Goal: Transaction & Acquisition: Purchase product/service

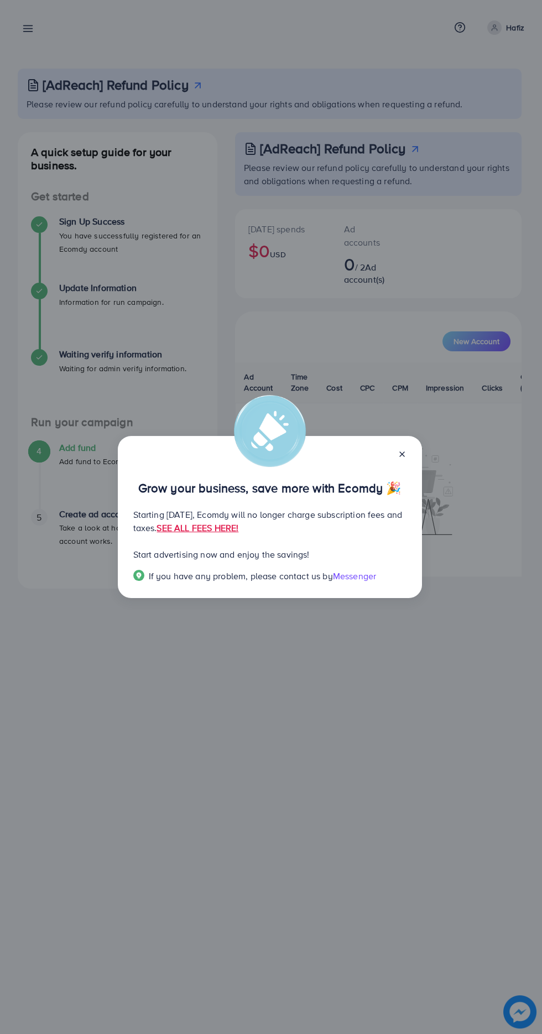
click at [318, 774] on div "Grow your business, save more with Ecomdy 🎉 Starting [DATE], Ecomdy will no lon…" at bounding box center [271, 517] width 542 height 1034
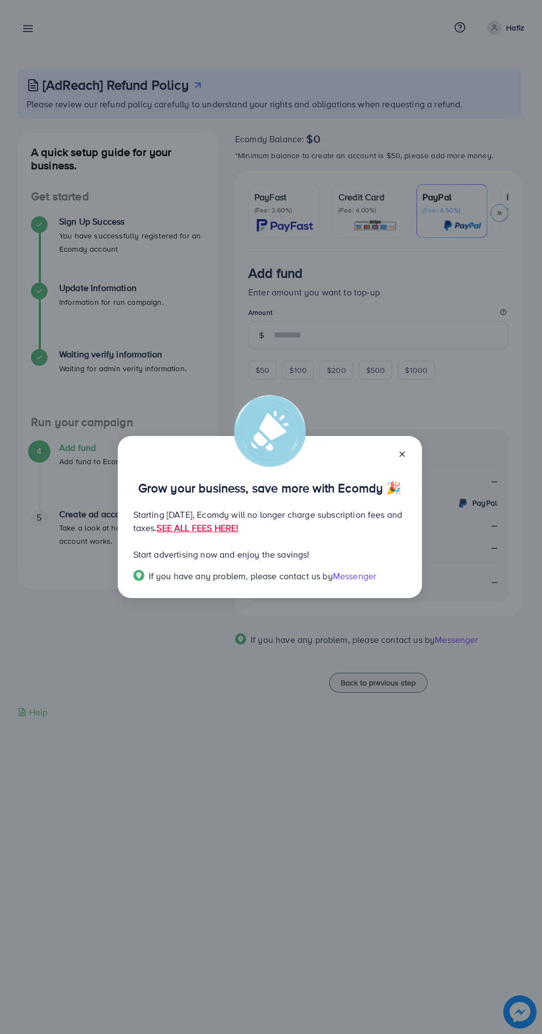
click at [421, 487] on div "Grow your business, save more with Ecomdy 🎉 Starting [DATE], Ecomdy will no lon…" at bounding box center [270, 517] width 304 height 163
click at [415, 450] on div "Grow your business, save more with Ecomdy 🎉 Starting [DATE], Ecomdy will no lon…" at bounding box center [270, 517] width 304 height 163
click at [402, 454] on line at bounding box center [402, 454] width 4 height 4
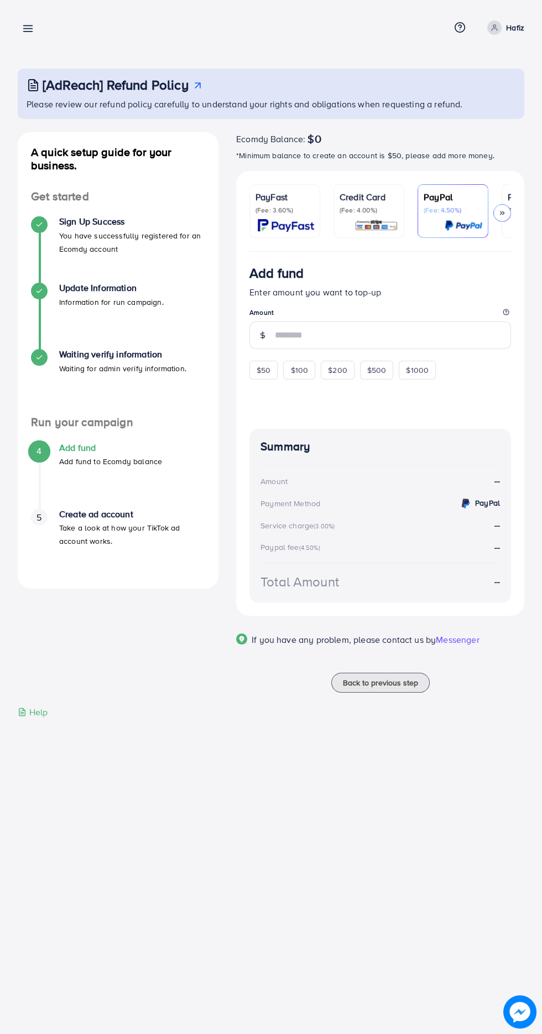
click at [286, 225] on img at bounding box center [286, 225] width 56 height 13
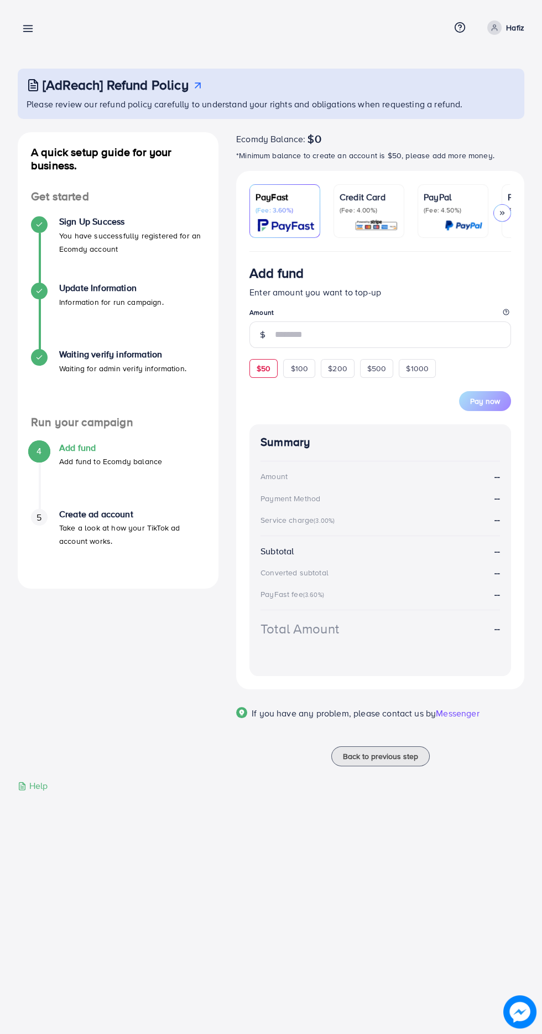
click at [264, 373] on span "$50" at bounding box center [264, 368] width 14 height 11
type input "**"
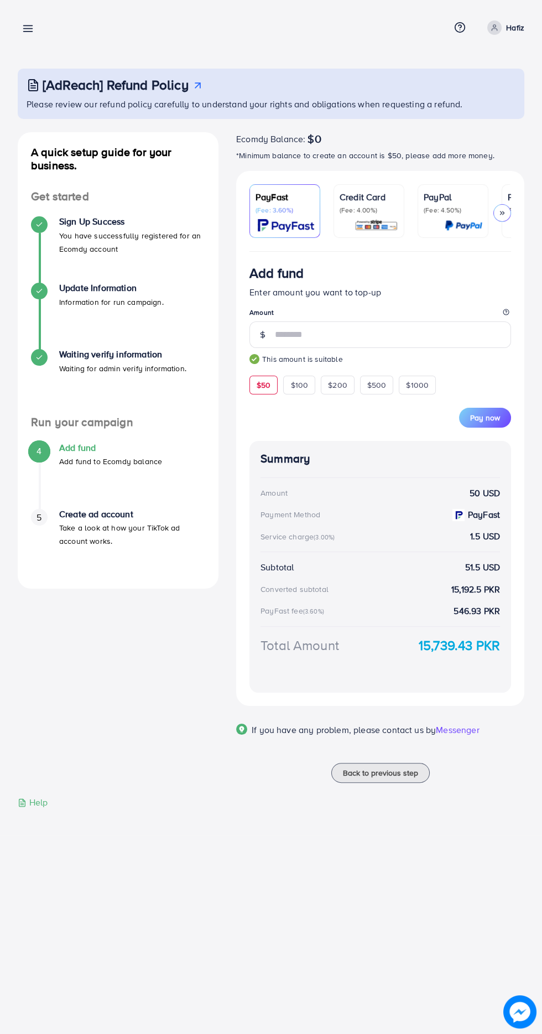
click at [382, 211] on p "(Fee: 4.00%)" at bounding box center [369, 210] width 59 height 9
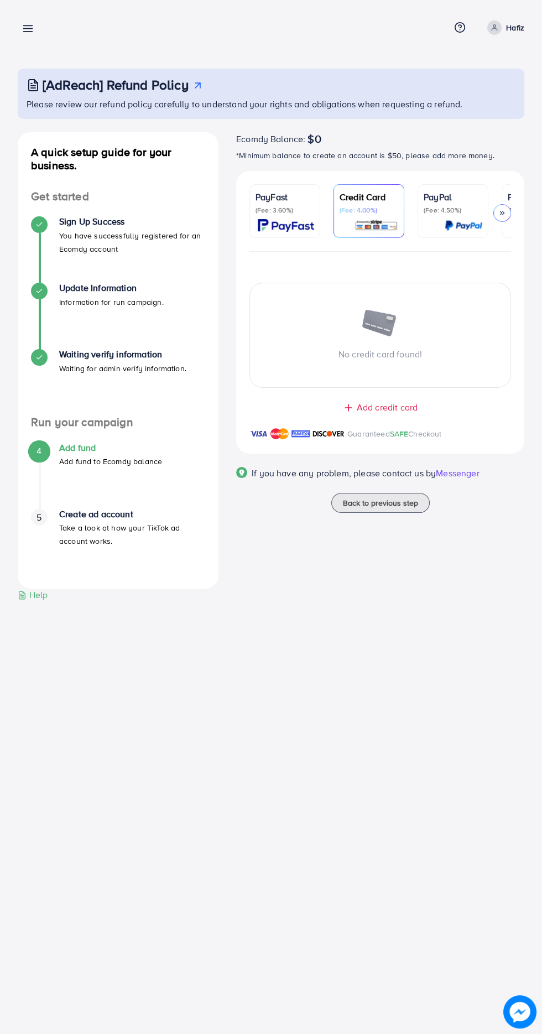
click at [454, 222] on img at bounding box center [464, 225] width 38 height 13
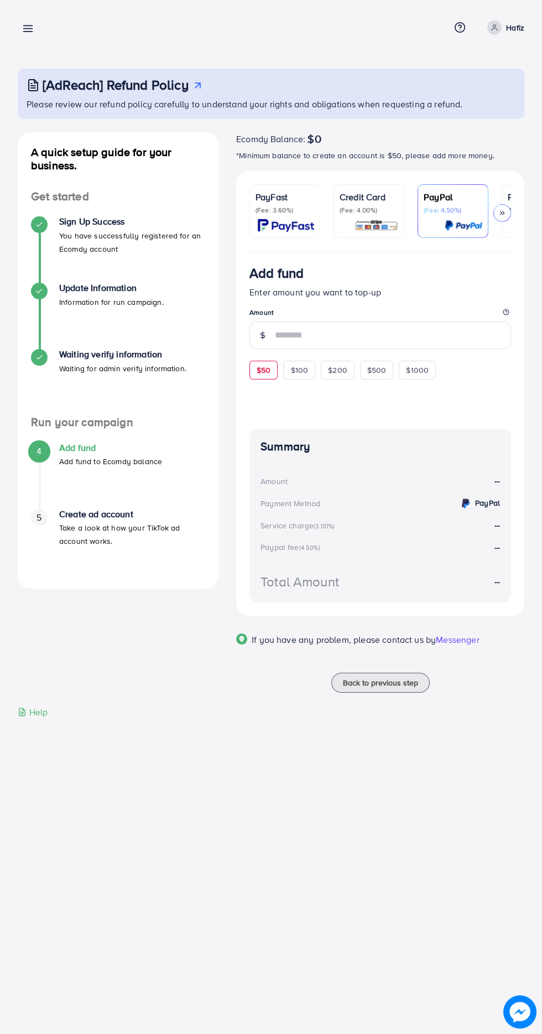
click at [263, 371] on span "$50" at bounding box center [264, 370] width 14 height 11
type input "**"
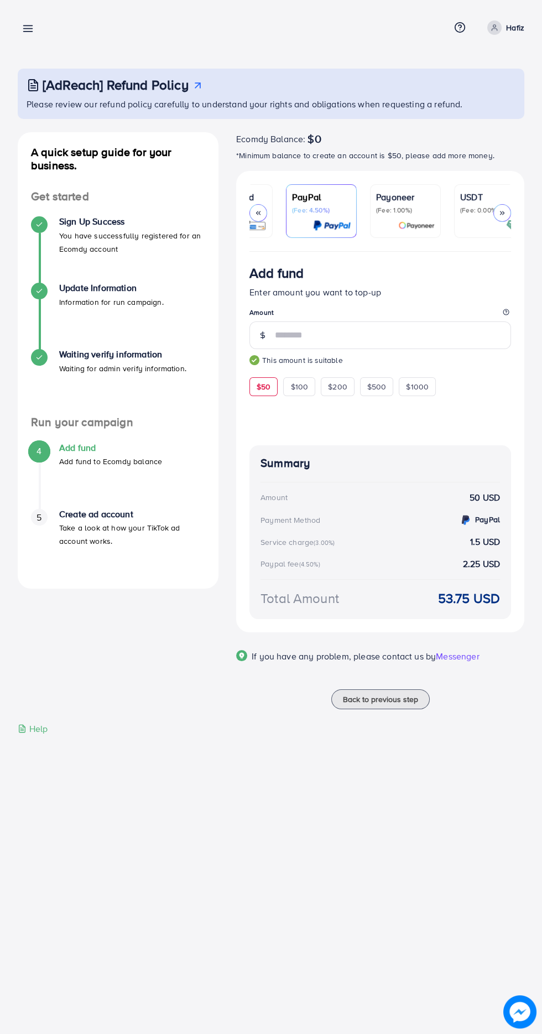
scroll to position [0, 136]
click at [428, 216] on div "Payoneer (Fee: 1.00%)" at bounding box center [401, 210] width 59 height 41
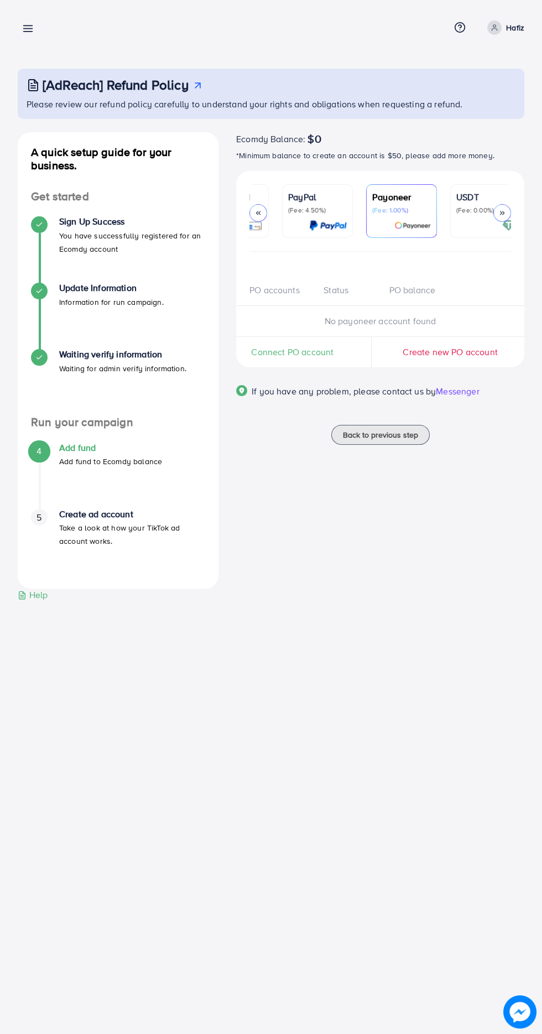
click at [482, 209] on p "(Fee: 0.00%)" at bounding box center [485, 210] width 59 height 9
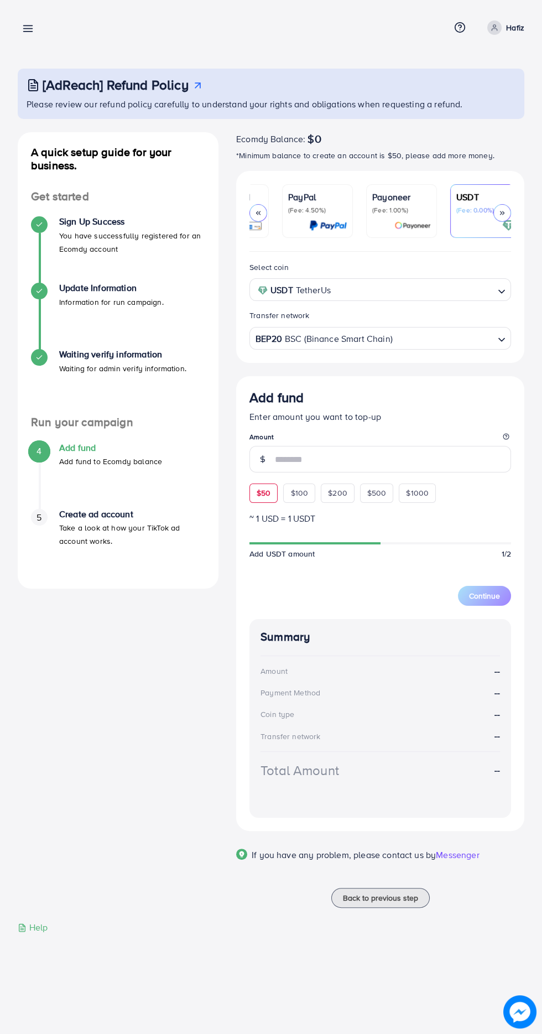
click at [266, 495] on span "$50" at bounding box center [264, 492] width 14 height 11
type input "**"
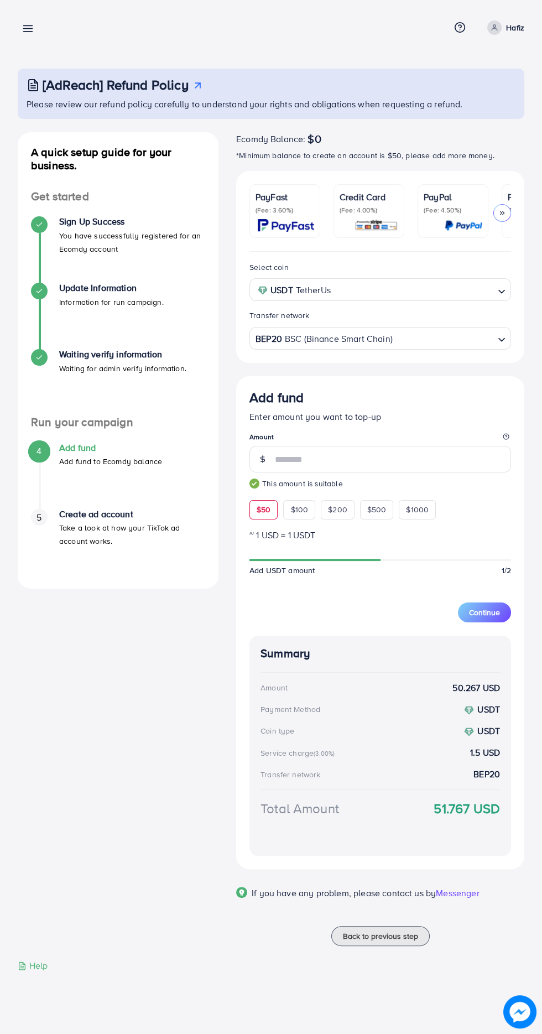
click at [297, 217] on div "PayFast (Fee: 3.60%)" at bounding box center [285, 210] width 59 height 41
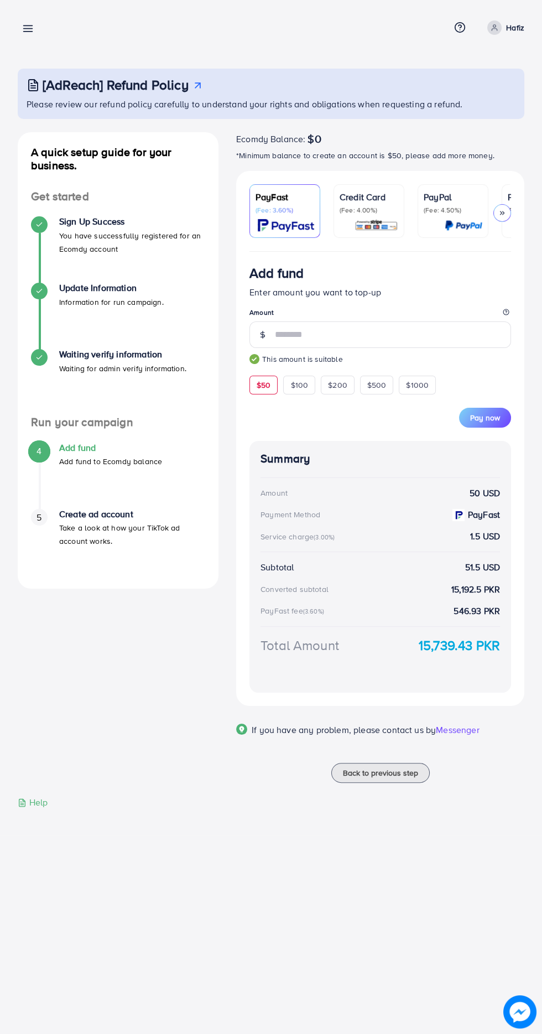
click at [521, 470] on div "Add fund Enter amount you want to top-up Amount ** This amount is suitable $50 …" at bounding box center [380, 479] width 288 height 454
click at [28, 26] on line at bounding box center [28, 26] width 9 height 0
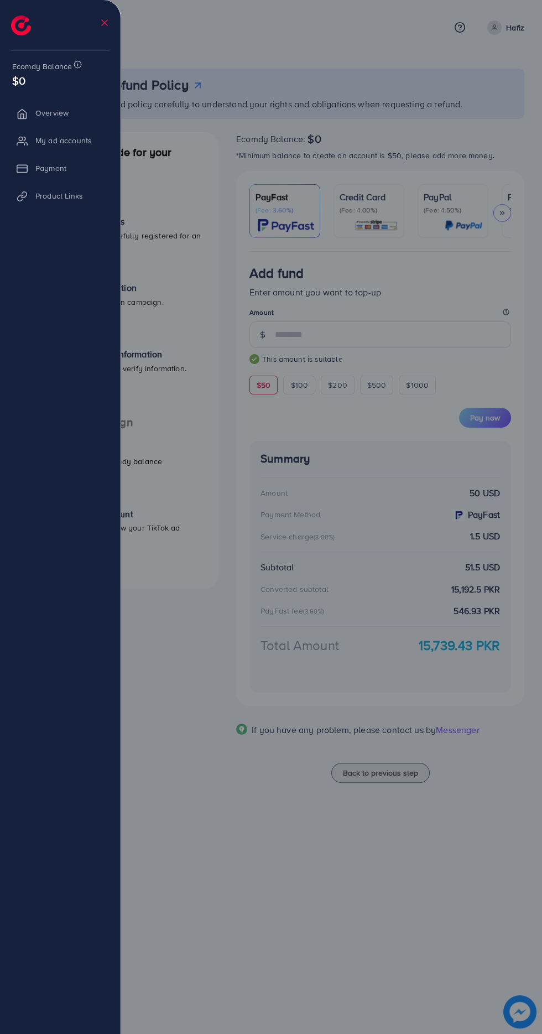
click at [378, 517] on div at bounding box center [271, 620] width 542 height 1241
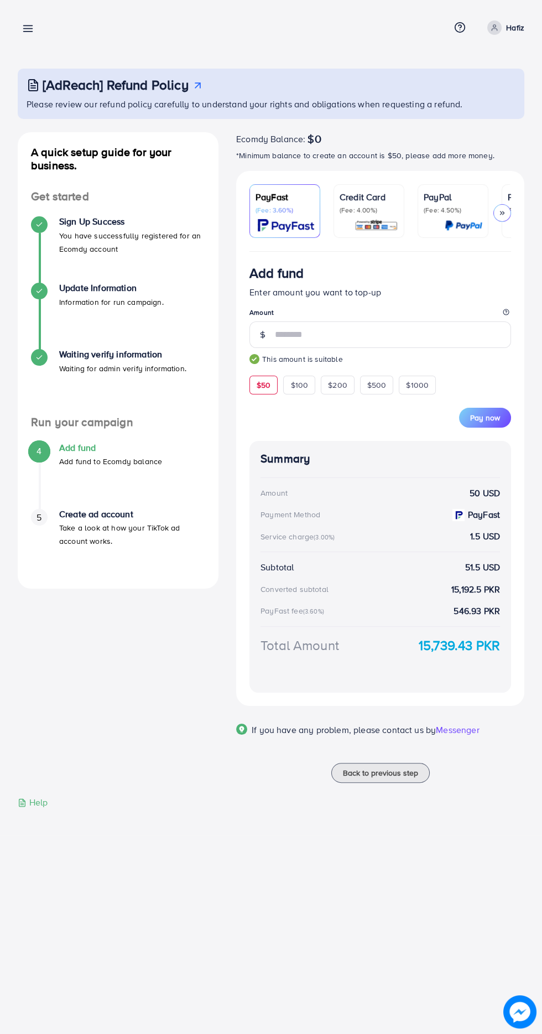
click at [28, 26] on line at bounding box center [28, 26] width 9 height 0
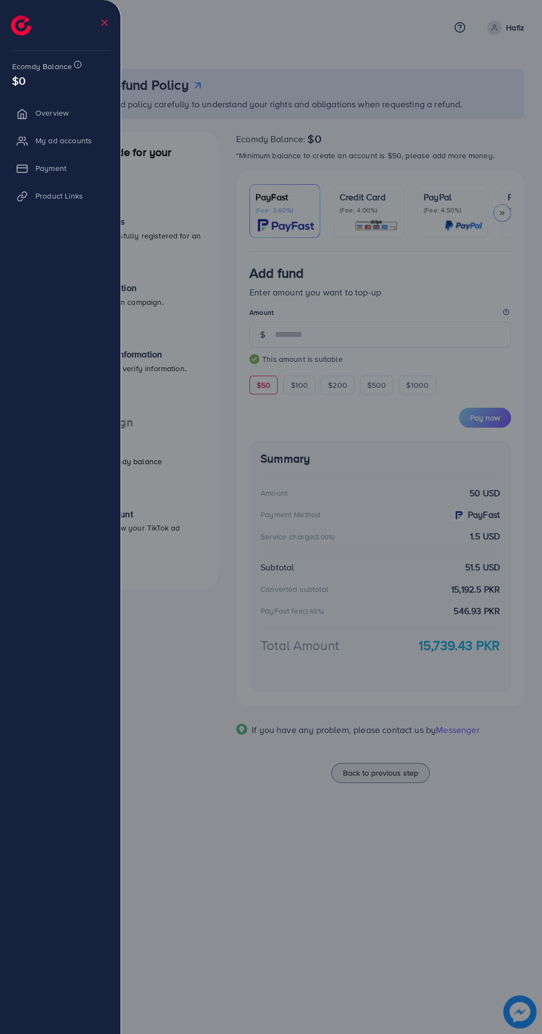
click at [402, 526] on div at bounding box center [271, 620] width 542 height 1241
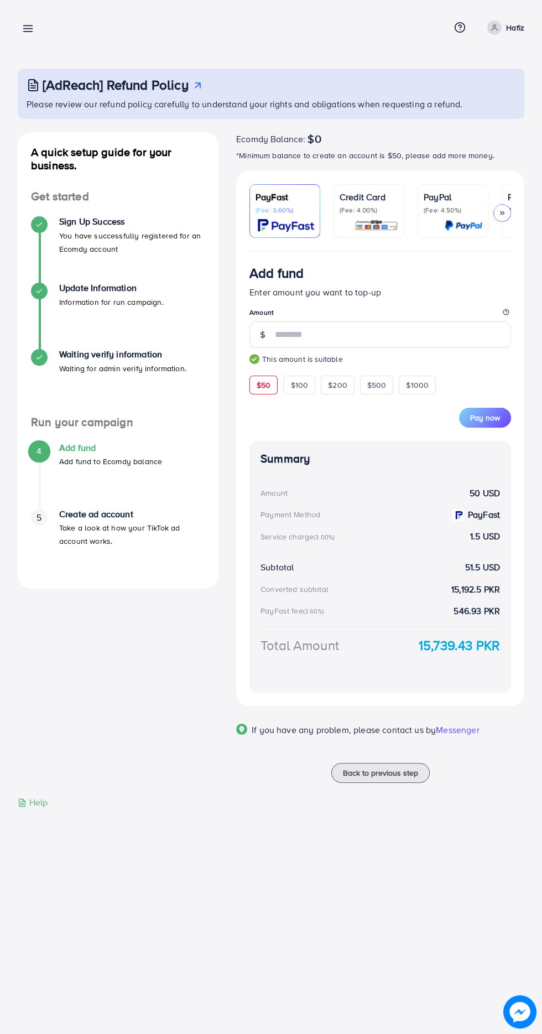
click at [185, 888] on div "Add fund Help Center Contact Support Term and policy About Us Hafiz Log out Eco…" at bounding box center [271, 517] width 542 height 1034
click at [41, 809] on div "Help" at bounding box center [33, 802] width 30 height 13
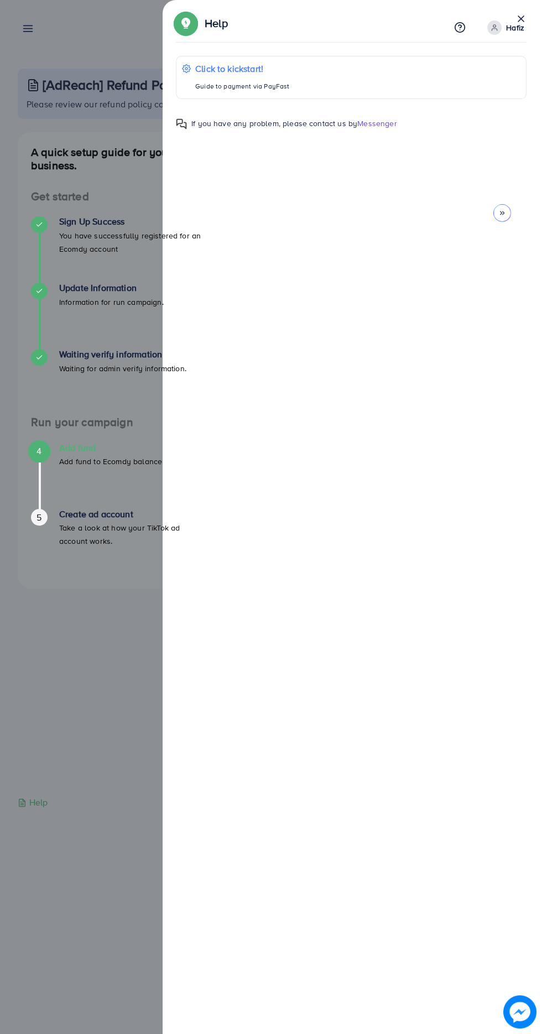
click at [504, 212] on icon at bounding box center [502, 213] width 8 height 8
click at [259, 209] on icon at bounding box center [258, 213] width 8 height 8
click at [260, 213] on div "Click to kickstart! Guide to payment via PayFast If you have any problem, pleas…" at bounding box center [351, 532] width 351 height 979
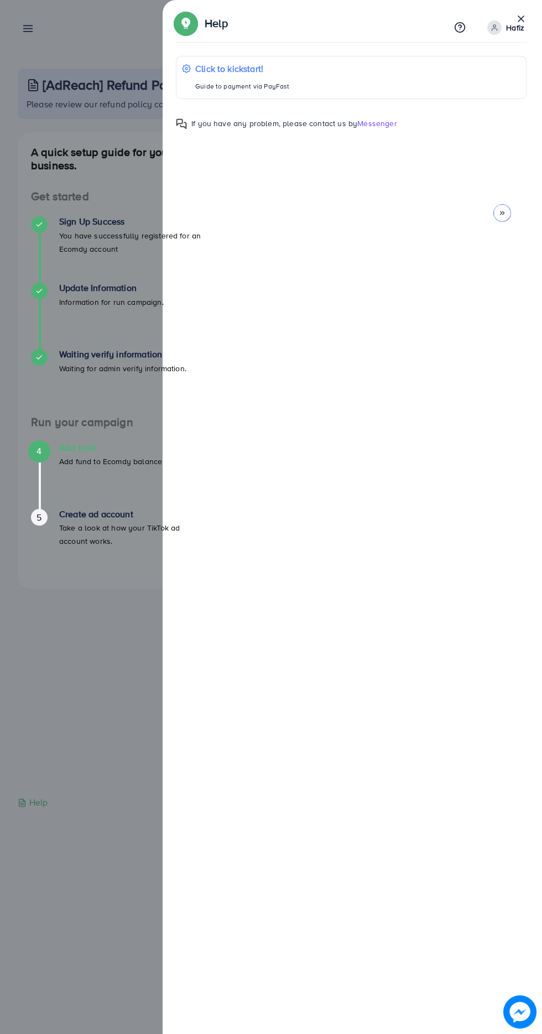
click at [502, 215] on icon at bounding box center [502, 213] width 8 height 8
click at [500, 210] on icon at bounding box center [502, 213] width 8 height 8
click at [504, 214] on div "Click to kickstart! Guide to payment via PayFast If you have any problem, pleas…" at bounding box center [351, 532] width 351 height 979
click at [116, 872] on div "Add fund Help Center Contact Support Term and policy About Us Hafiz Log out Eco…" at bounding box center [271, 517] width 542 height 1034
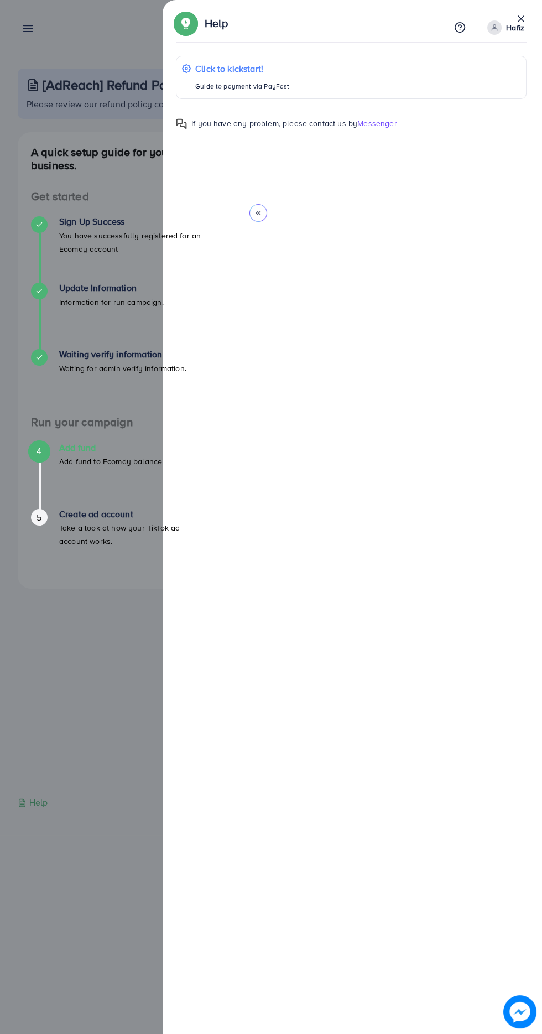
click at [521, 18] on div "Add fund Help Center Contact Support Term and policy About Us Hafiz Log out" at bounding box center [271, 27] width 507 height 29
click at [520, 16] on div "Add fund Help Center Contact Support Term and policy About Us Hafiz Log out" at bounding box center [271, 27] width 507 height 29
click at [521, 18] on div "Add fund Help Center Contact Support Term and policy About Us Hafiz Log out" at bounding box center [271, 27] width 507 height 29
click at [263, 208] on div at bounding box center [258, 213] width 18 height 18
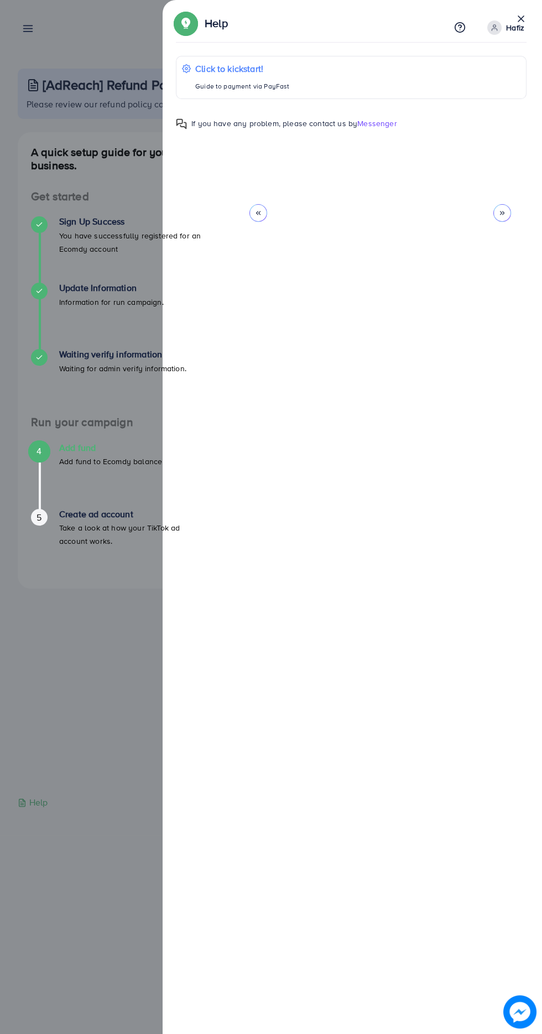
click at [263, 209] on div at bounding box center [258, 213] width 18 height 18
click at [259, 215] on div "Click to kickstart! Guide to payment via PayFast If you have any problem, pleas…" at bounding box center [351, 532] width 351 height 979
click at [88, 698] on div "A quick setup guide for your business. Get started Sign Up Success You have suc…" at bounding box center [118, 464] width 218 height 664
click at [521, 15] on div "Add fund Help Center Contact Support Term and policy About Us Hafiz Log out" at bounding box center [271, 27] width 507 height 29
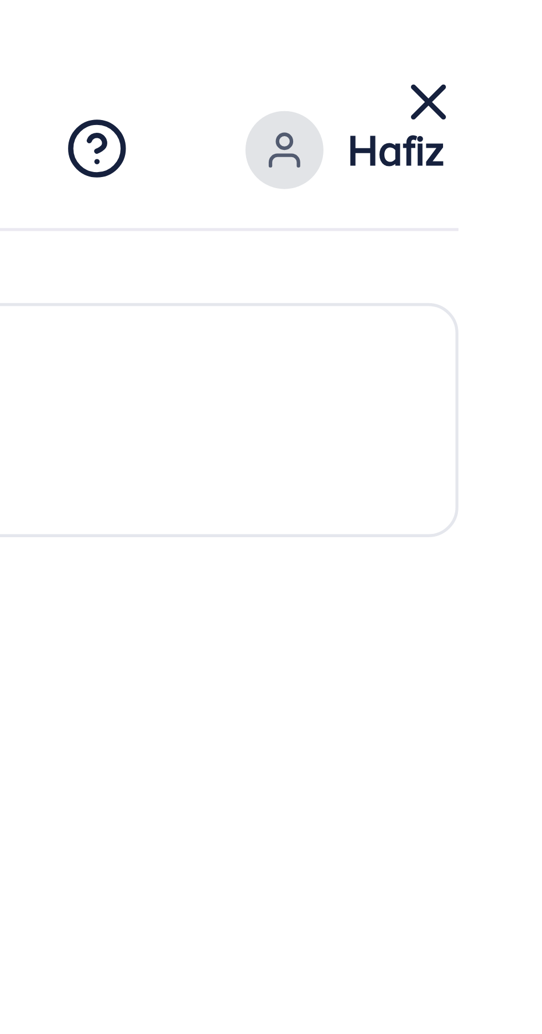
click at [519, 21] on p "Hafiz" at bounding box center [515, 27] width 18 height 13
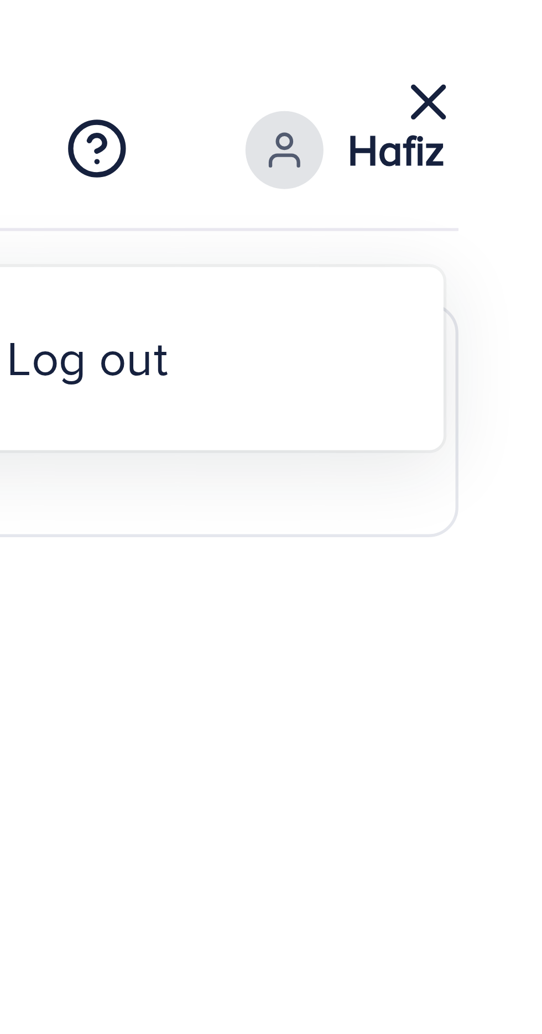
click at [521, 18] on div "Add fund Help Center Contact Support Term and policy About Us Hafiz Log out" at bounding box center [271, 27] width 507 height 29
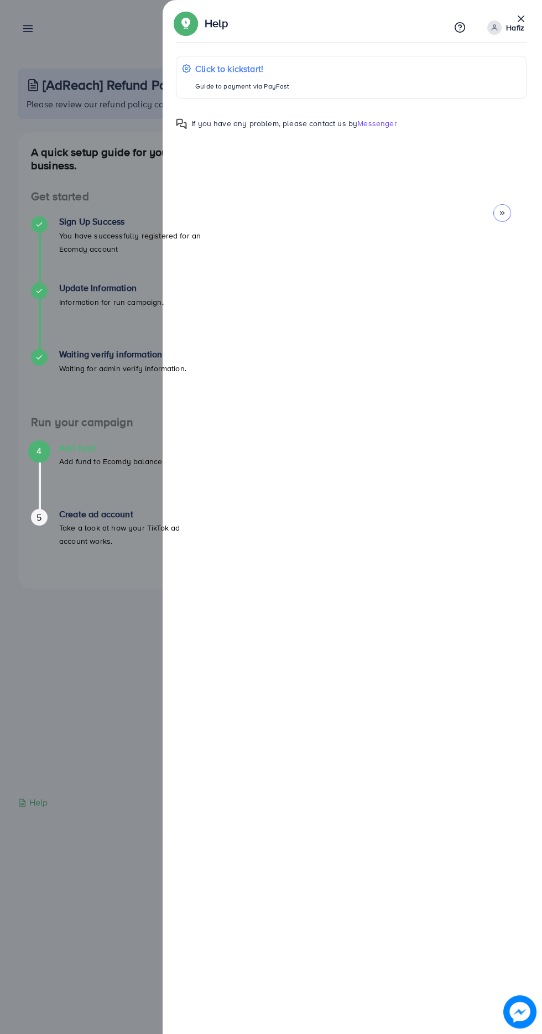
click at [39, 804] on div "Help" at bounding box center [33, 802] width 30 height 13
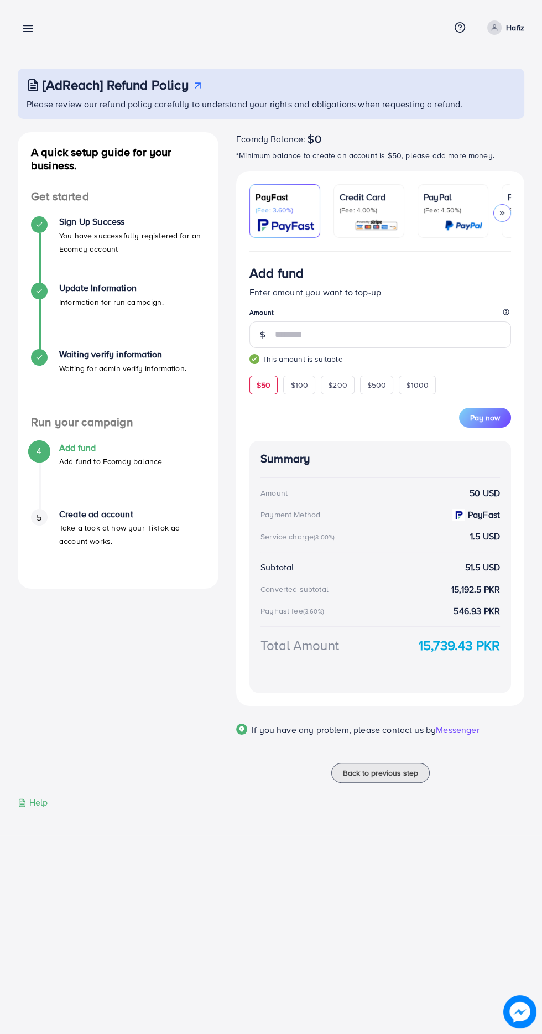
click at [39, 805] on div "Help" at bounding box center [33, 802] width 30 height 13
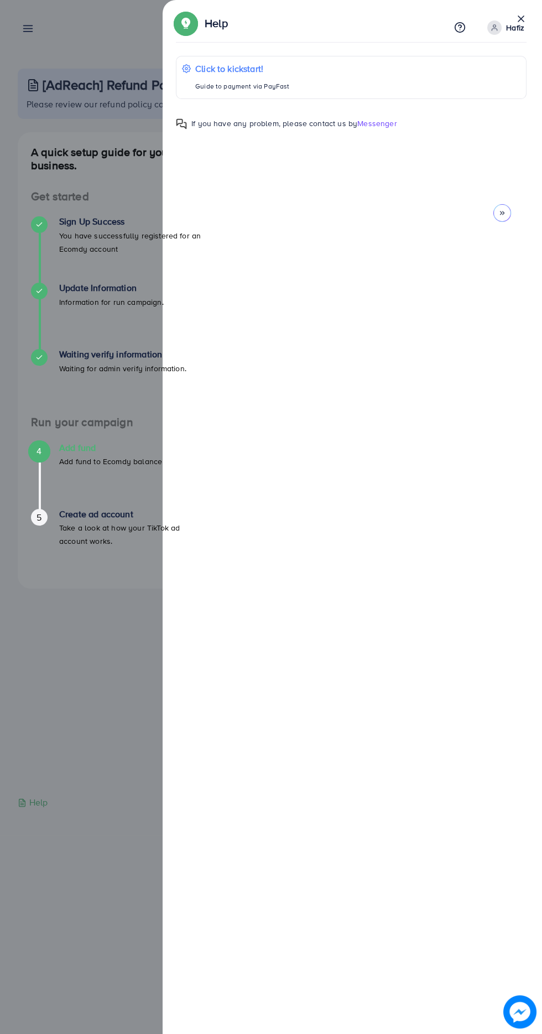
click at [47, 800] on div "Help" at bounding box center [33, 802] width 30 height 13
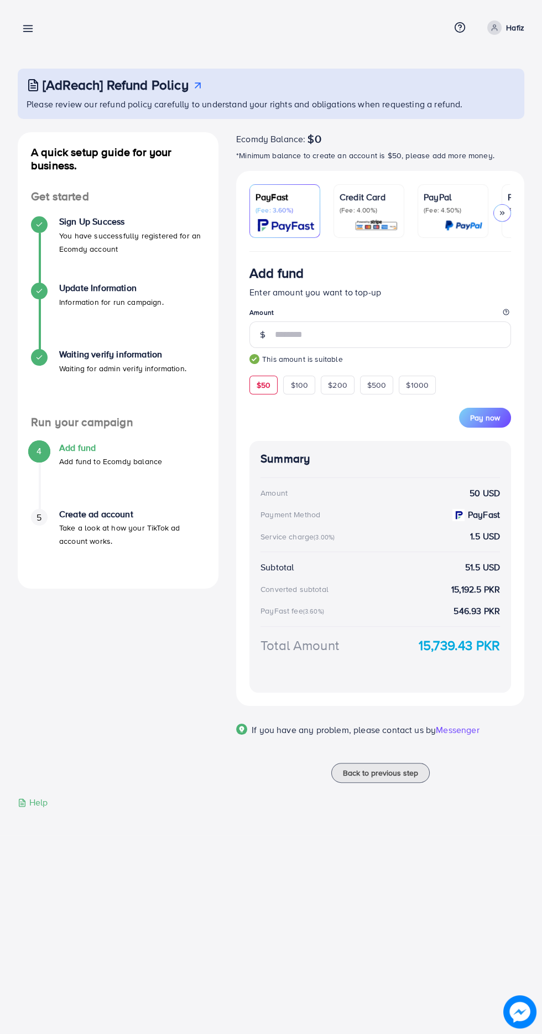
click at [39, 805] on div "Help" at bounding box center [33, 802] width 30 height 13
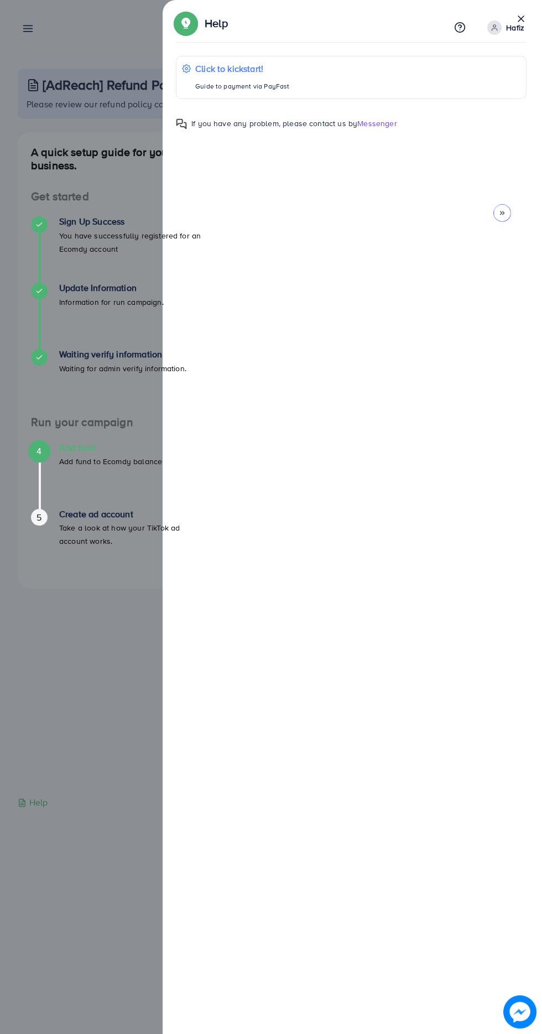
click at [40, 802] on div "Help" at bounding box center [33, 802] width 30 height 13
